Goal: Find specific page/section: Find specific page/section

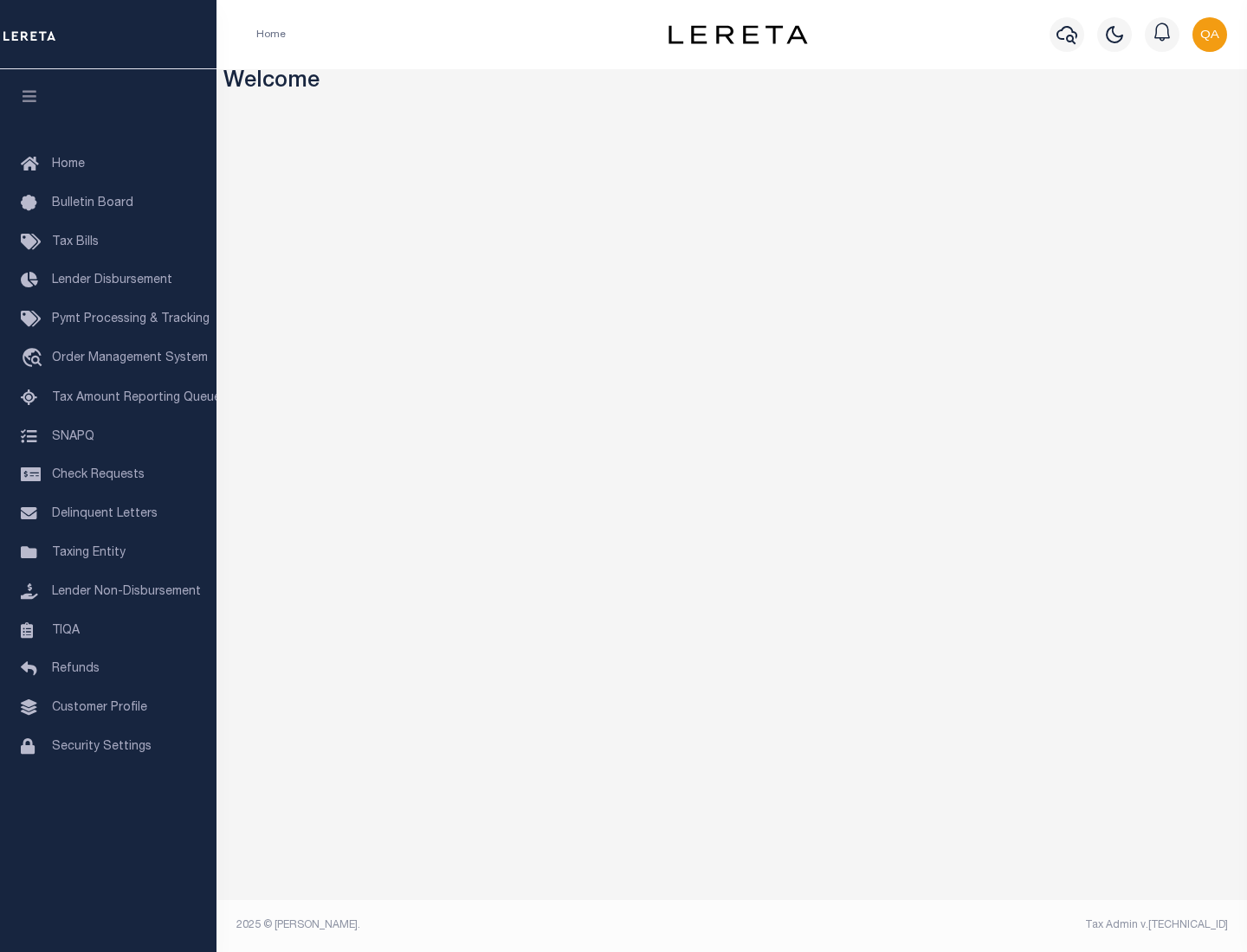
click at [108, 630] on link "TIQA" at bounding box center [108, 631] width 217 height 39
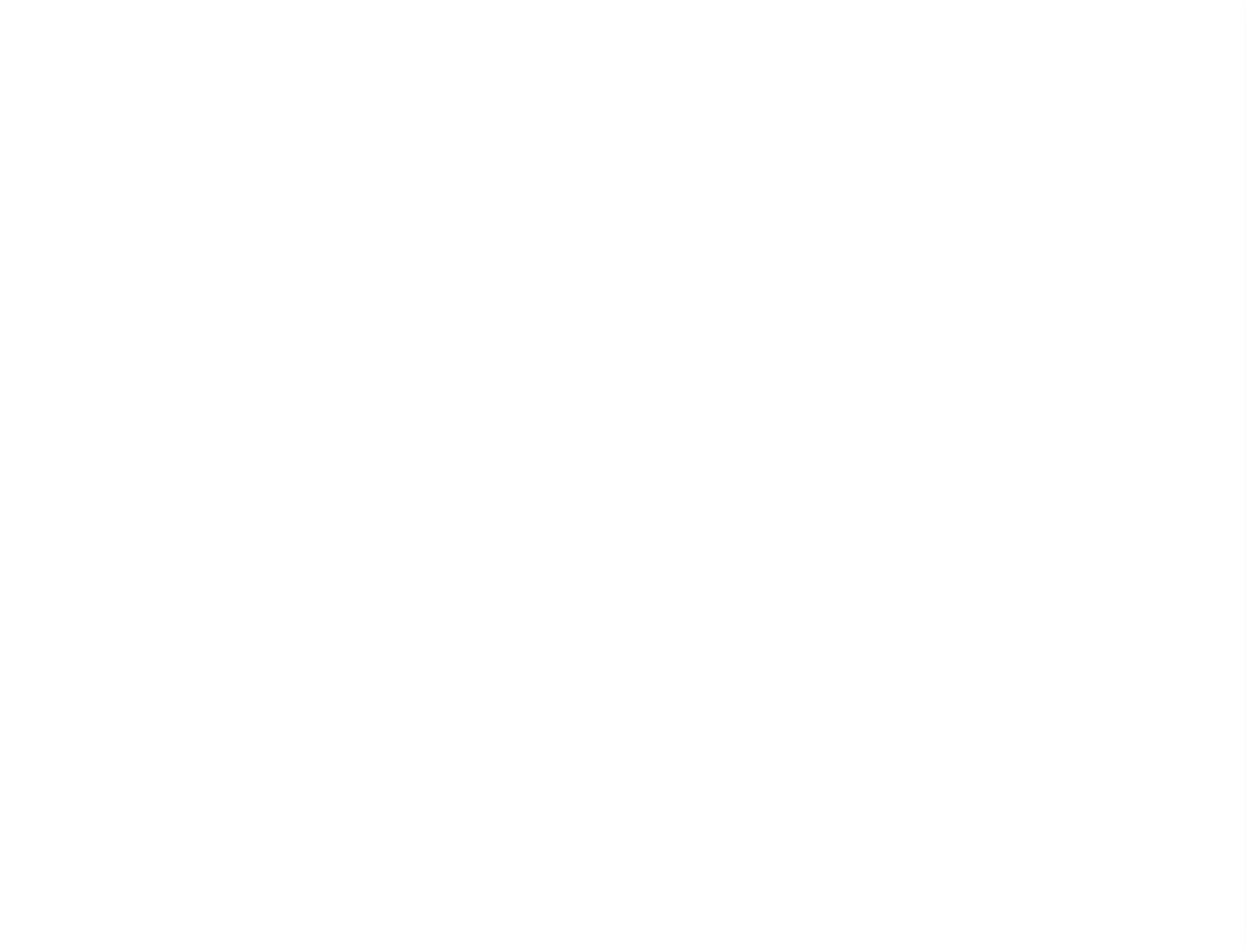
select select "200"
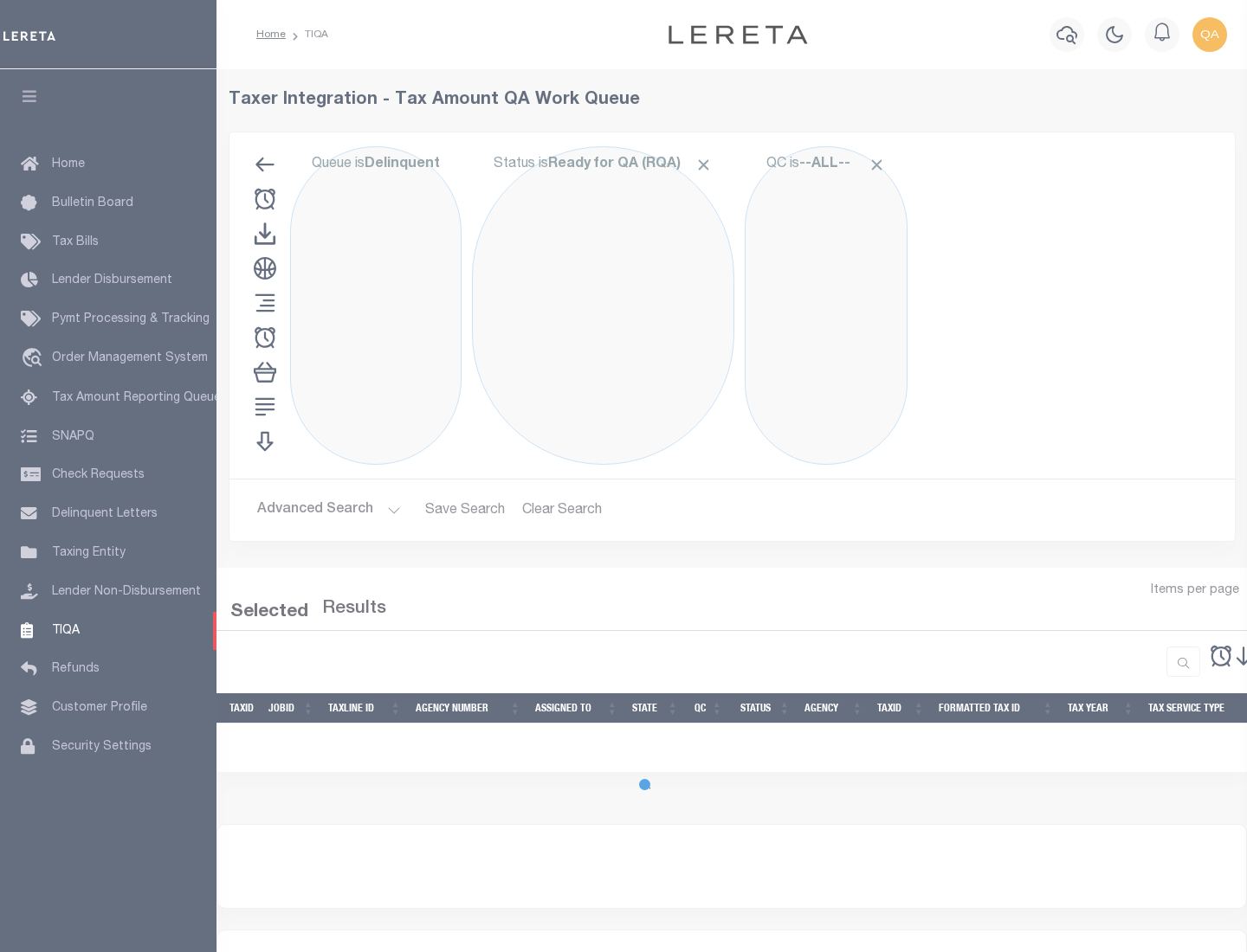
select select "200"
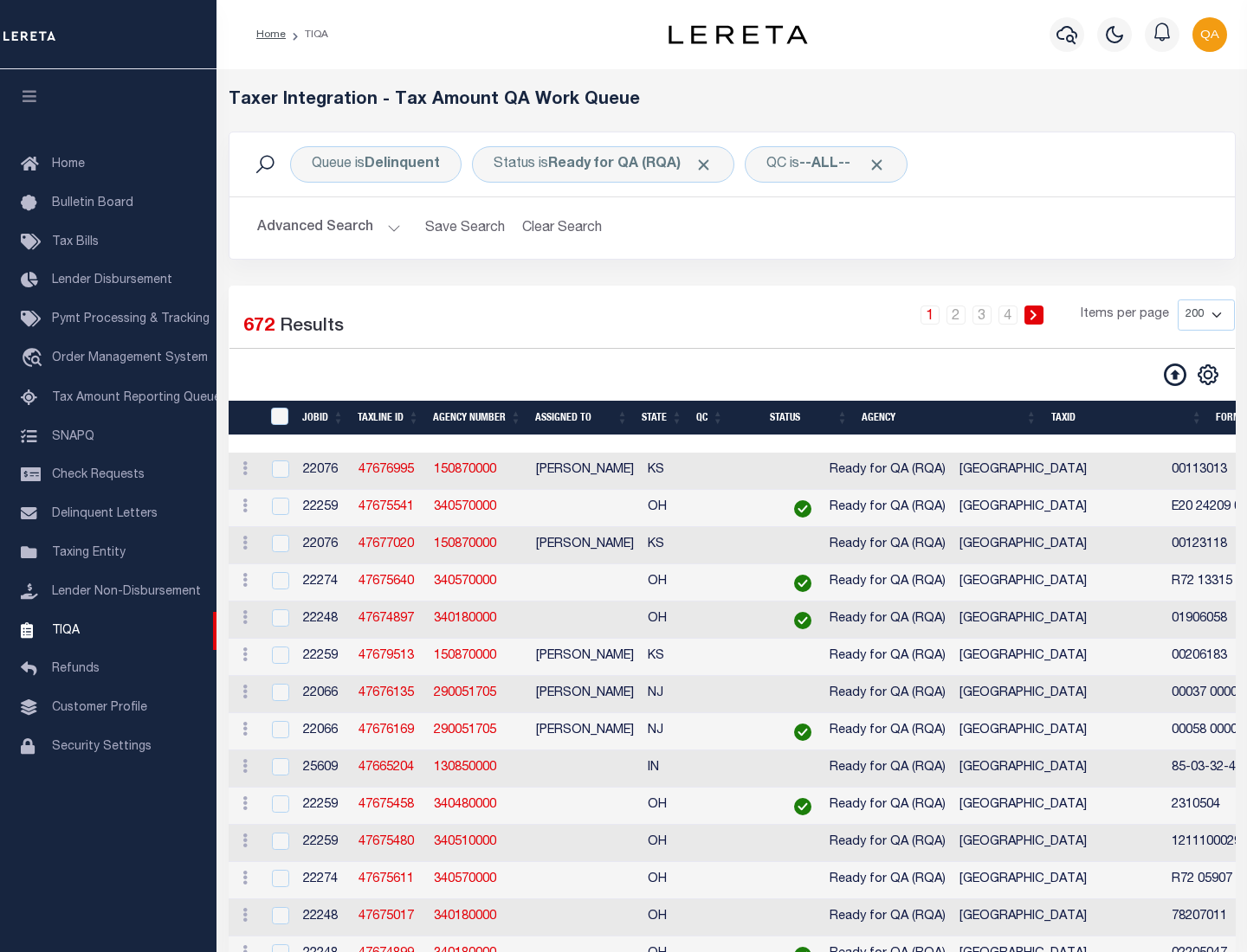
click at [709, 164] on span "Click to Remove" at bounding box center [704, 165] width 18 height 18
